Goal: Find specific page/section: Find specific page/section

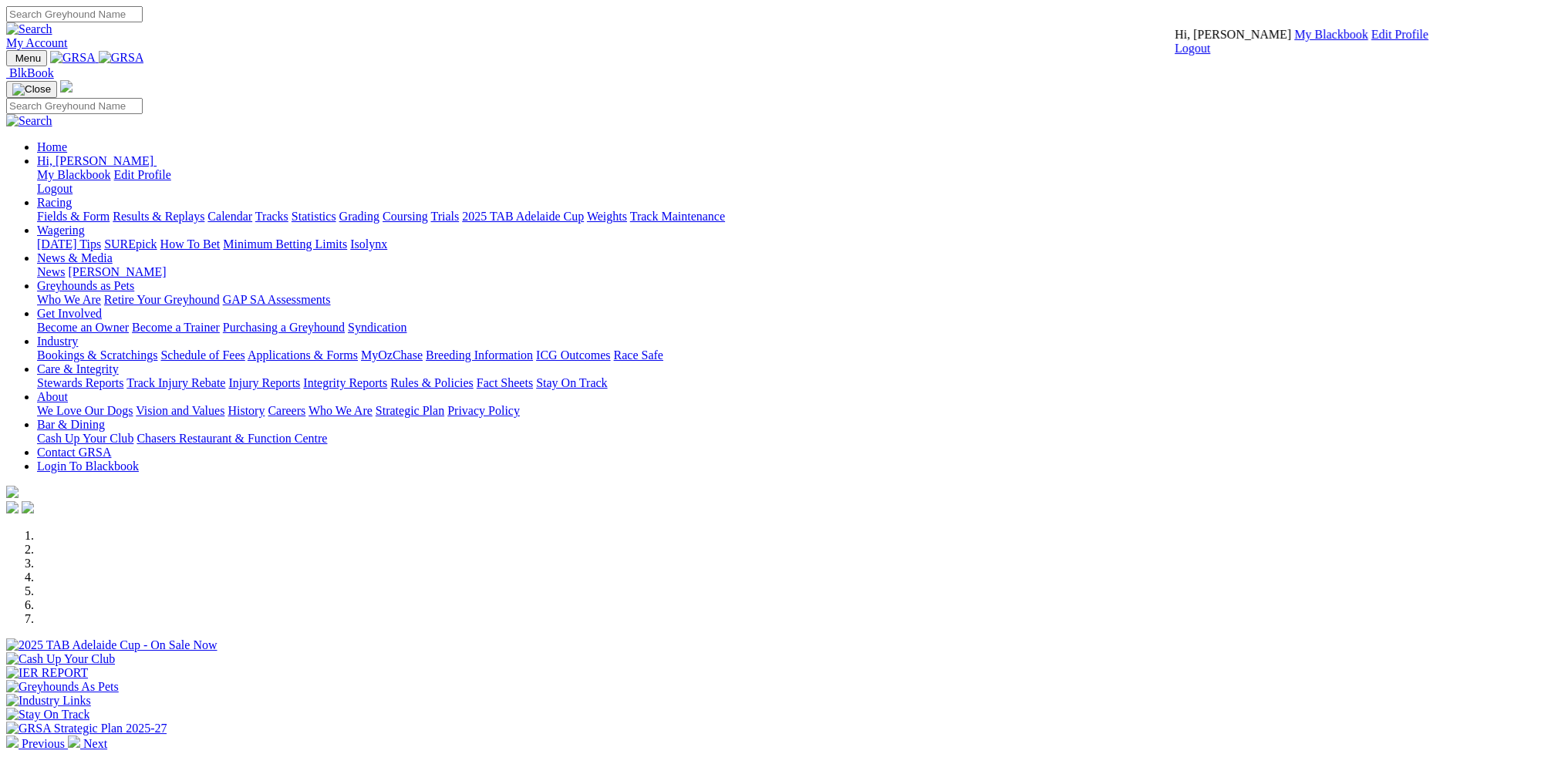
click at [1295, 41] on link "My Blackbook" at bounding box center [1331, 34] width 74 height 13
